Goal: Task Accomplishment & Management: Complete application form

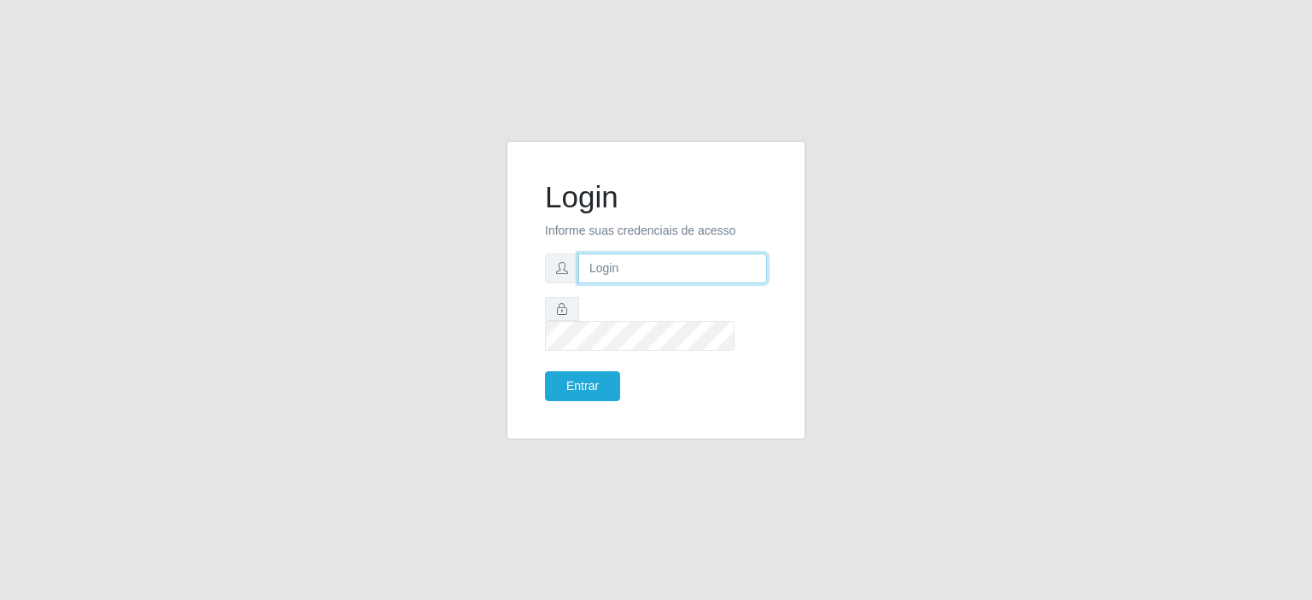
click at [618, 284] on input "text" at bounding box center [672, 269] width 189 height 30
type input "[EMAIL_ADDRESS][DOMAIN_NAME]"
click at [583, 372] on button "Entrar" at bounding box center [582, 387] width 75 height 30
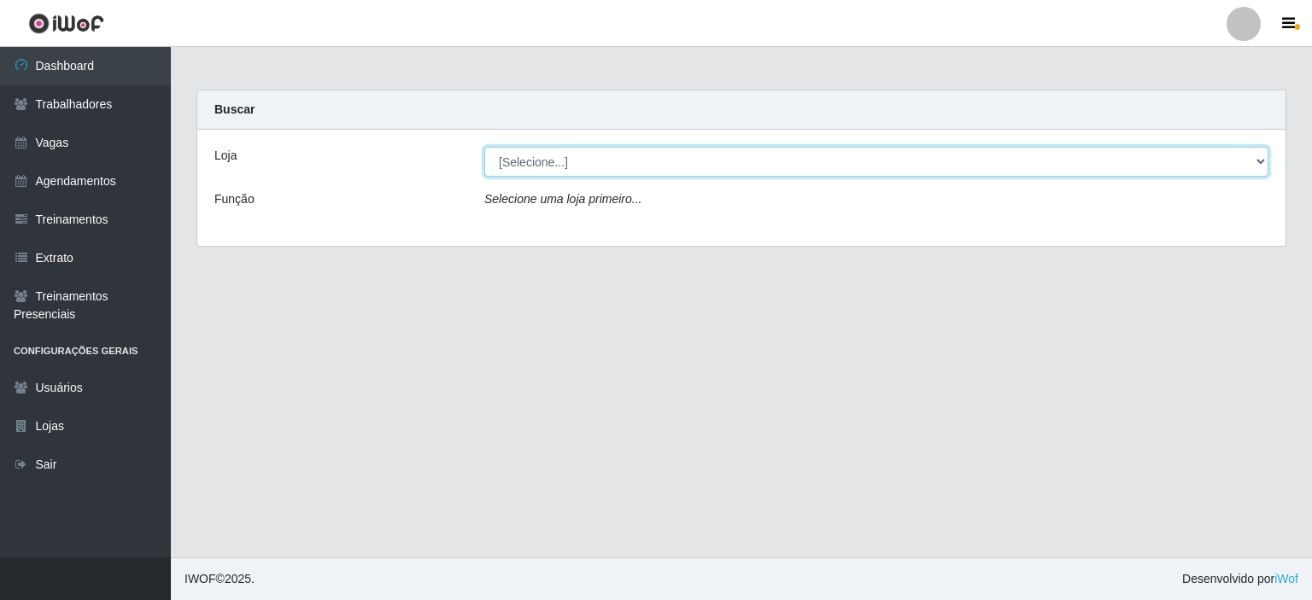
click at [591, 159] on select "[Selecione...] Corte Fácil - Unidade Planalto" at bounding box center [876, 162] width 784 height 30
select select "202"
click at [484, 147] on select "[Selecione...] Corte Fácil - Unidade Planalto" at bounding box center [876, 162] width 784 height 30
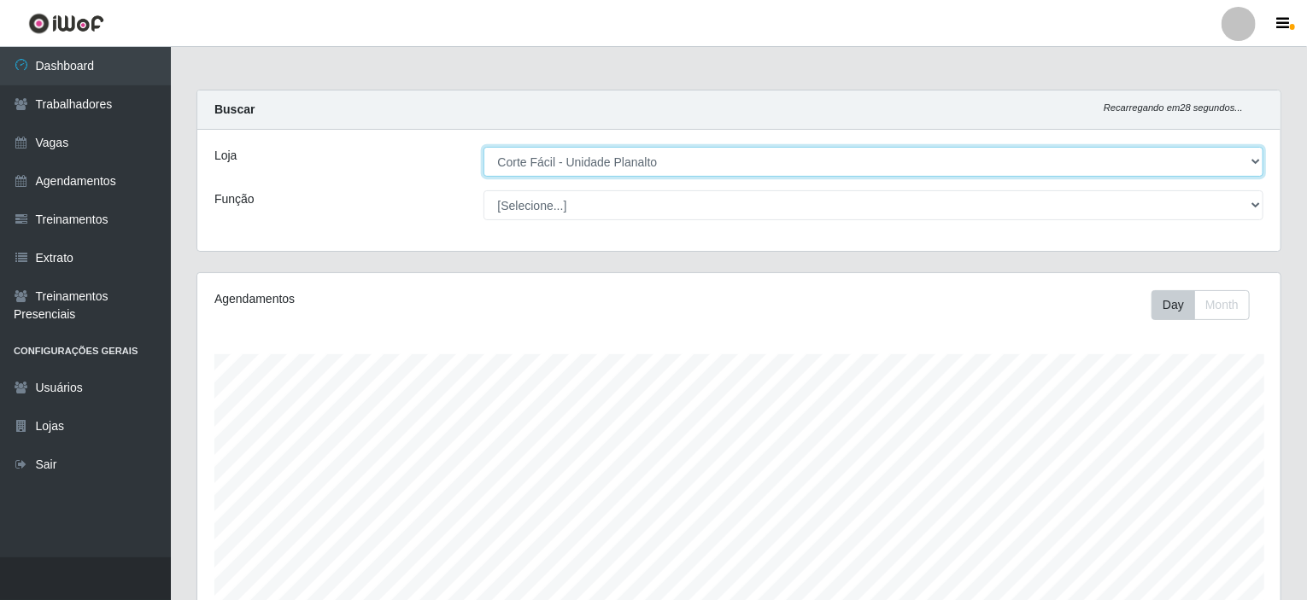
scroll to position [354, 1083]
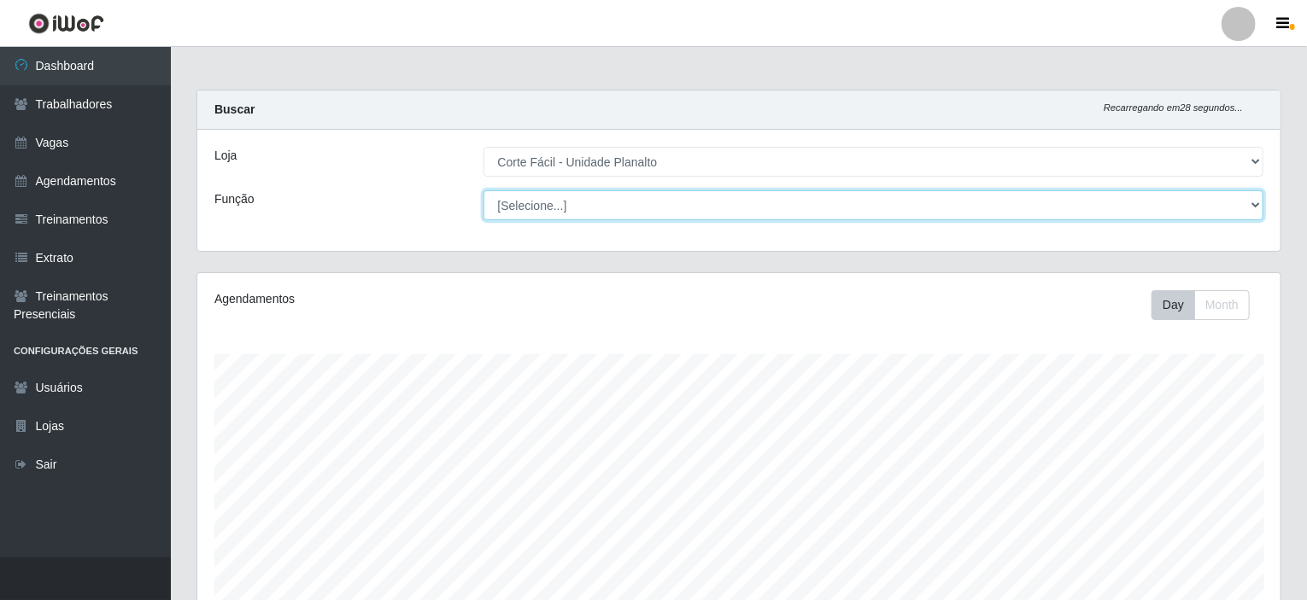
click at [545, 207] on select "[Selecione...] ASG ASG + ASG ++ Auxiliar de Estacionamento Auxiliar de Estacion…" at bounding box center [873, 205] width 781 height 30
select select "123"
click at [483, 190] on select "[Selecione...] ASG ASG + ASG ++ Auxiliar de Estacionamento Auxiliar de Estacion…" at bounding box center [873, 205] width 781 height 30
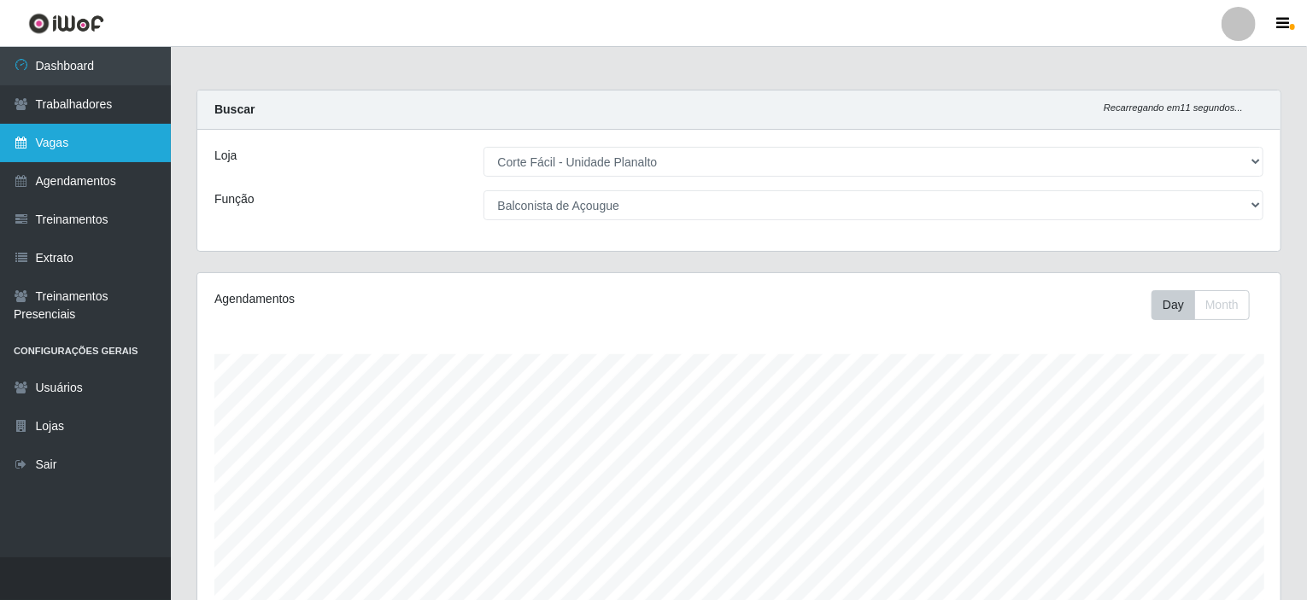
click at [39, 138] on link "Vagas" at bounding box center [85, 143] width 171 height 38
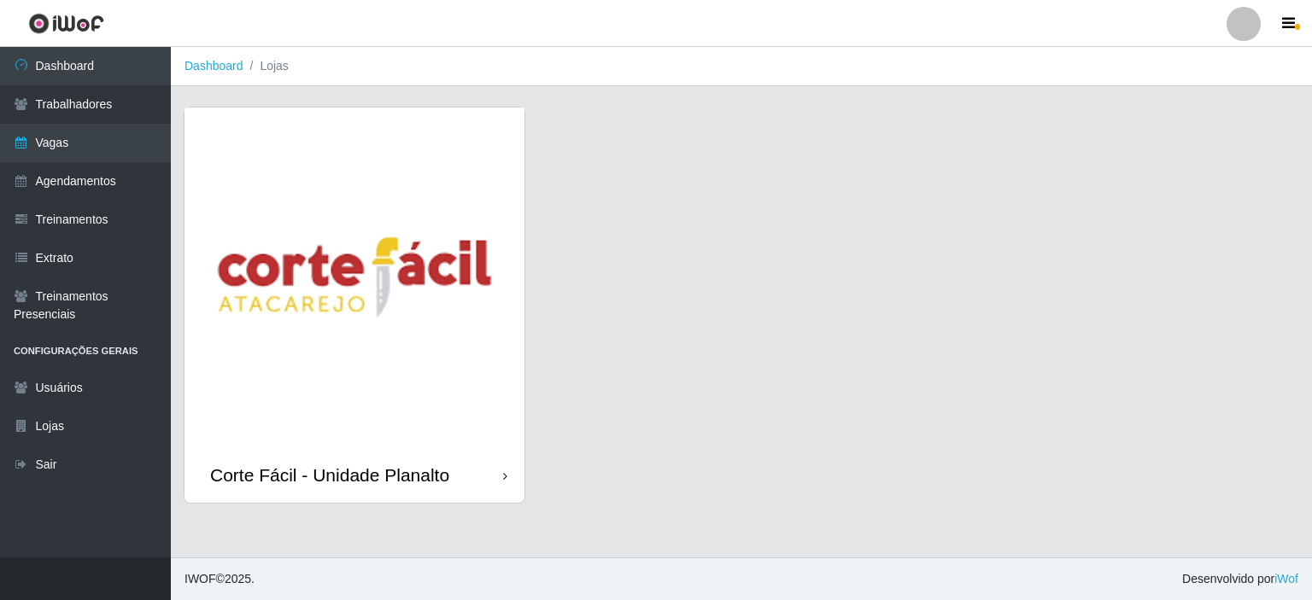
click at [443, 199] on img at bounding box center [354, 278] width 340 height 340
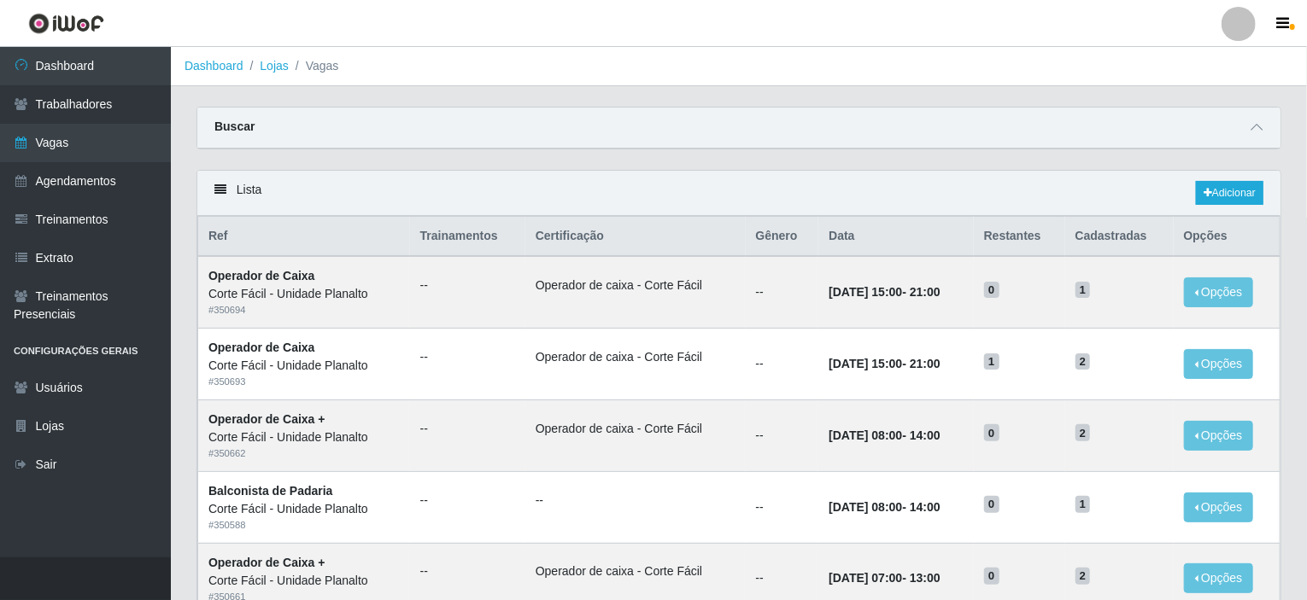
click at [1248, 118] on div at bounding box center [1256, 128] width 20 height 20
click at [1246, 122] on div "Buscar" at bounding box center [738, 128] width 1083 height 41
click at [1256, 127] on icon at bounding box center [1256, 127] width 12 height 12
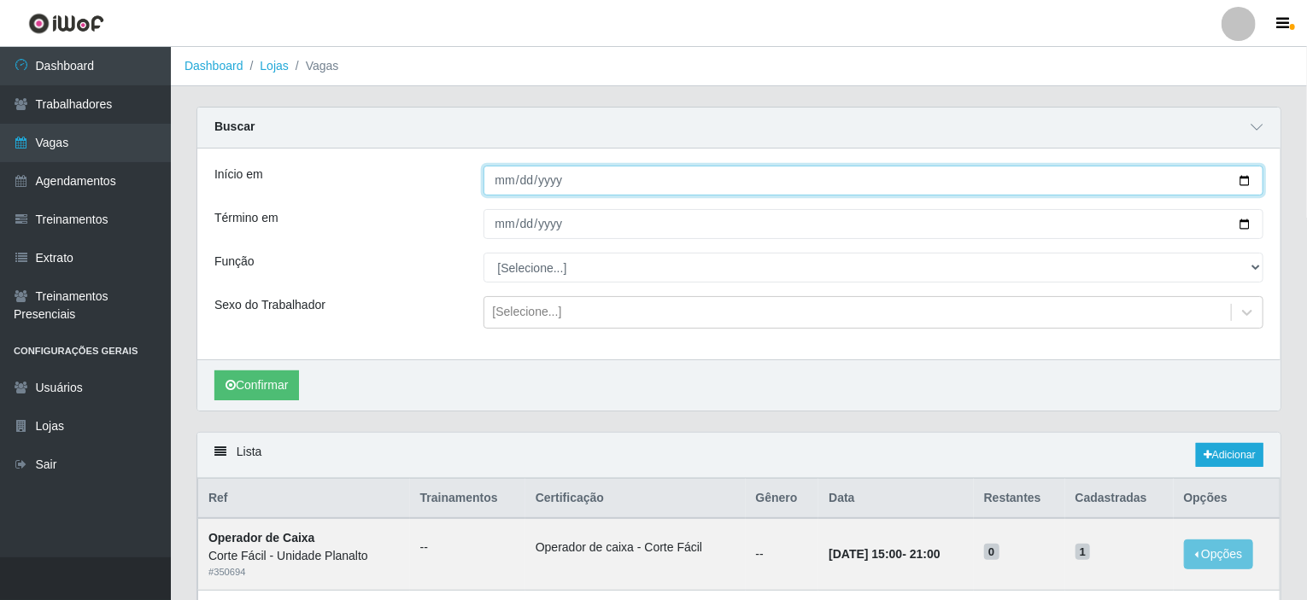
click at [603, 173] on input "Início em" at bounding box center [873, 181] width 781 height 30
click at [584, 170] on input "Início em" at bounding box center [873, 181] width 781 height 30
click at [1244, 178] on input "Início em" at bounding box center [873, 181] width 781 height 30
type input "[DATE]"
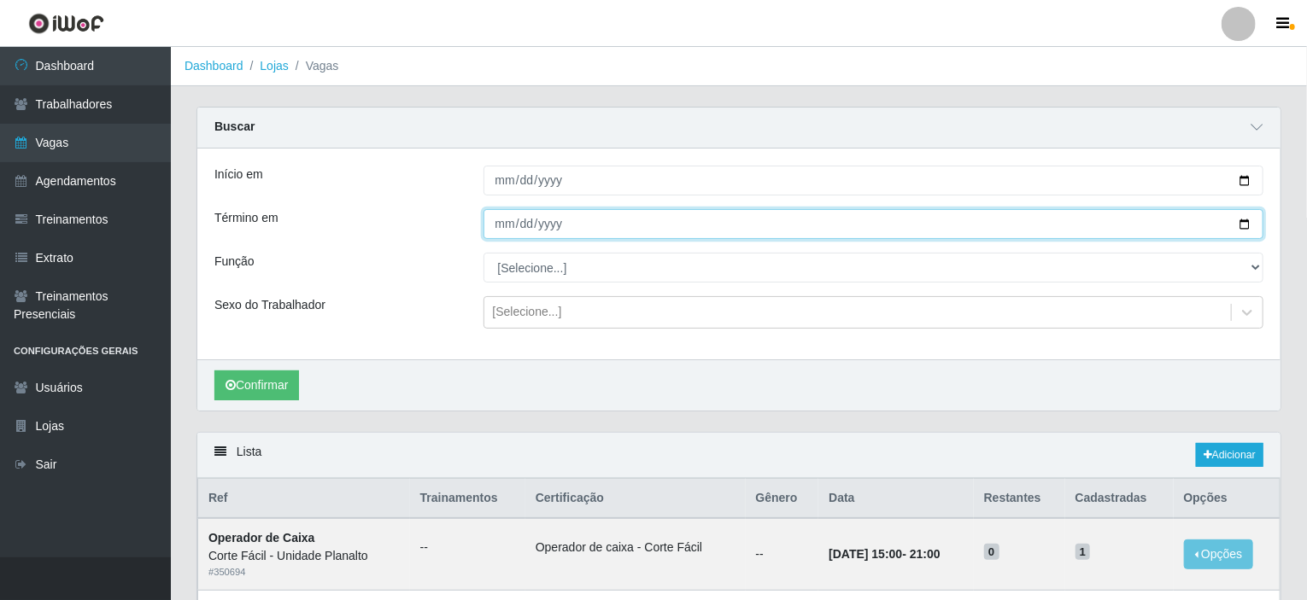
click at [1244, 225] on input "Término em" at bounding box center [873, 224] width 781 height 30
type input "[DATE]"
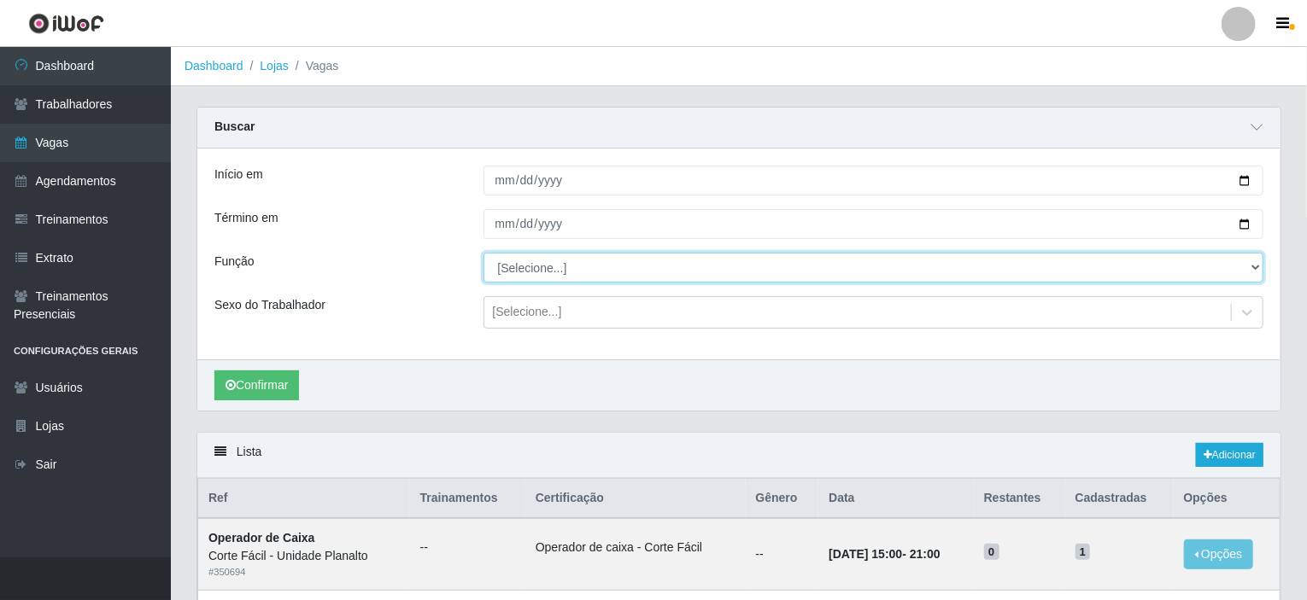
click at [598, 255] on select "[Selecione...] ASG ASG + ASG ++ Auxiliar de Estacionamento Auxiliar de Estacion…" at bounding box center [873, 268] width 781 height 30
select select "123"
click at [483, 253] on select "[Selecione...] ASG ASG + ASG ++ Auxiliar de Estacionamento Auxiliar de Estacion…" at bounding box center [873, 268] width 781 height 30
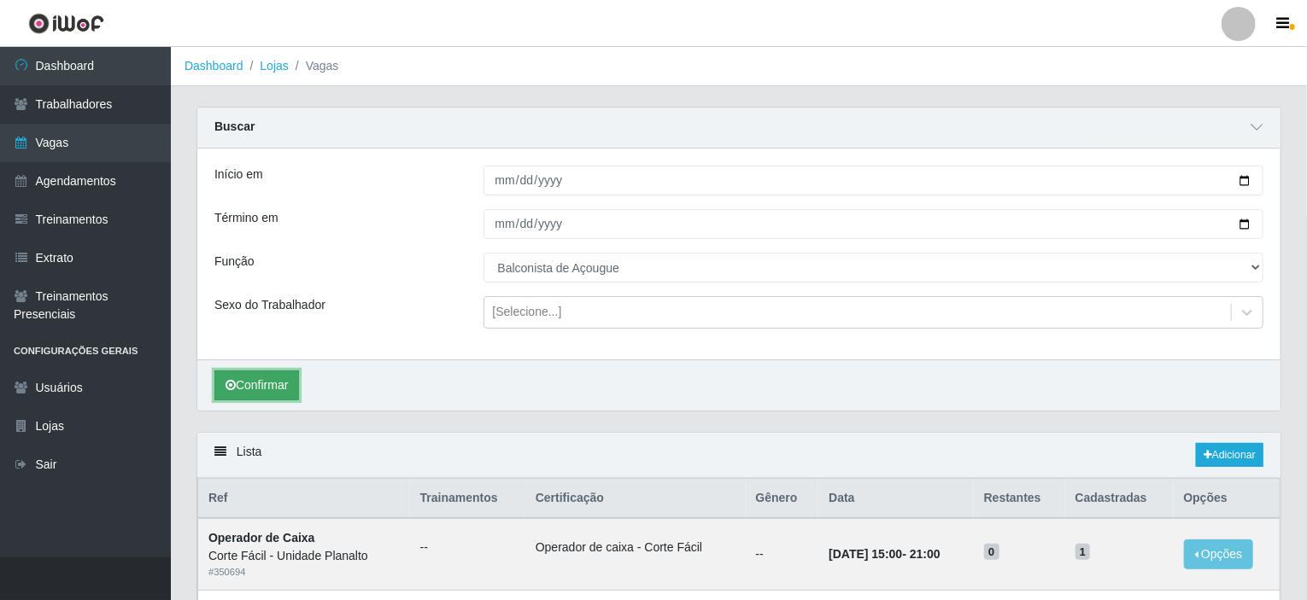
click at [260, 392] on button "Confirmar" at bounding box center [256, 386] width 85 height 30
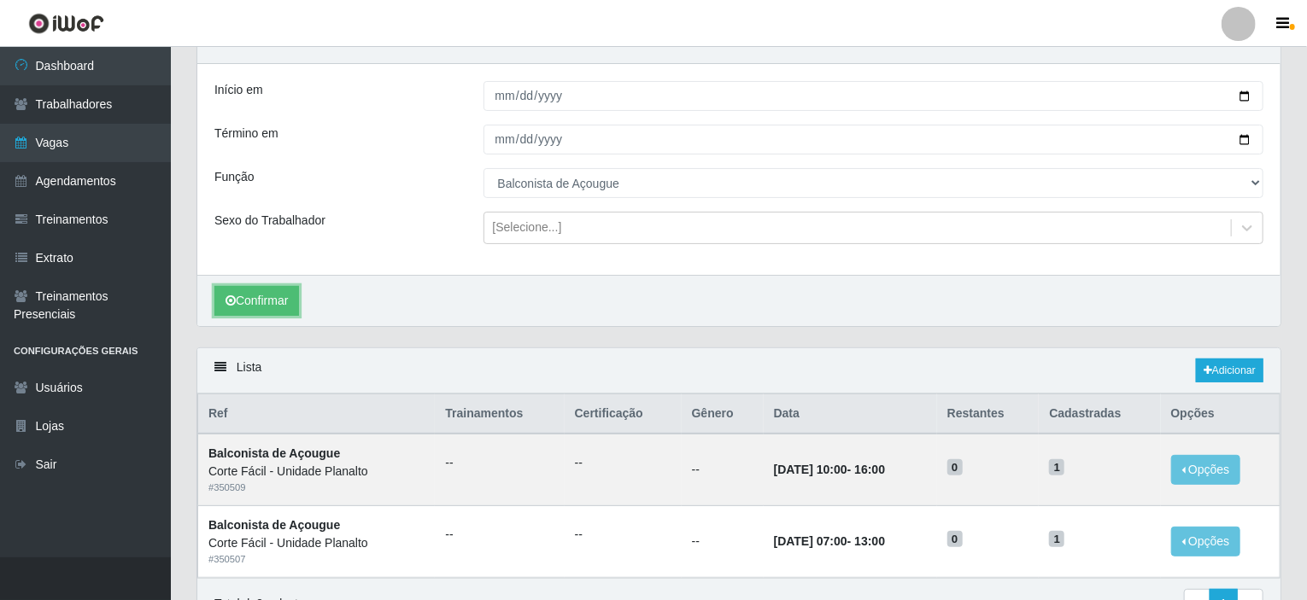
scroll to position [174, 0]
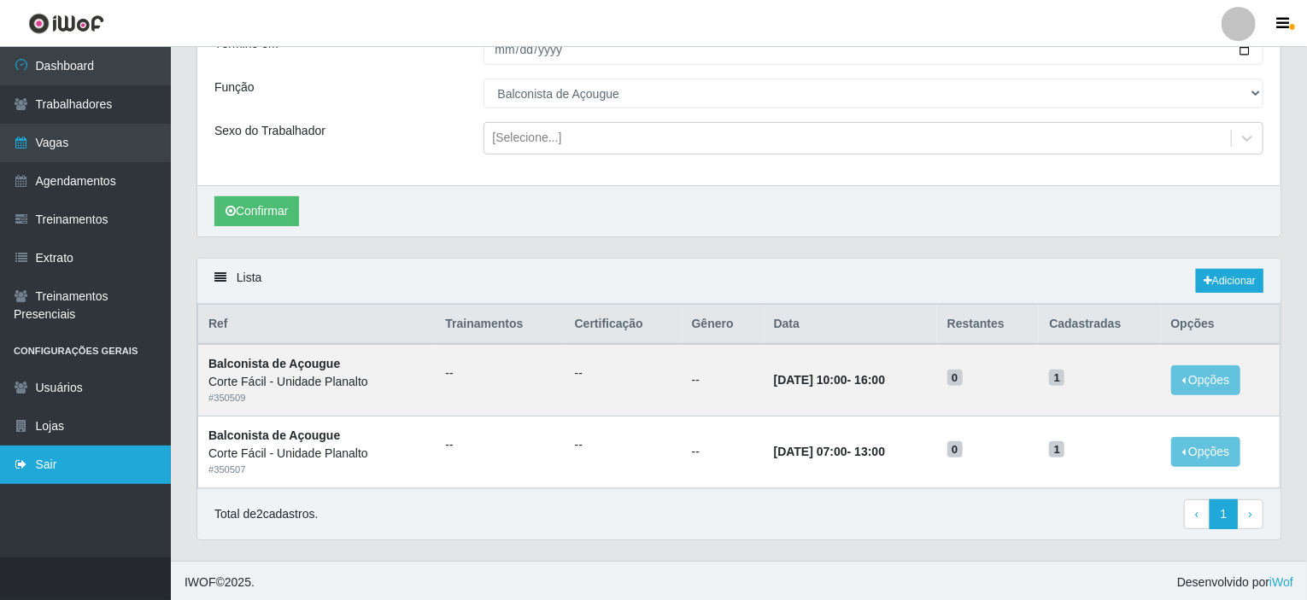
click at [86, 471] on link "Sair" at bounding box center [85, 465] width 171 height 38
